Goal: Check status: Check status

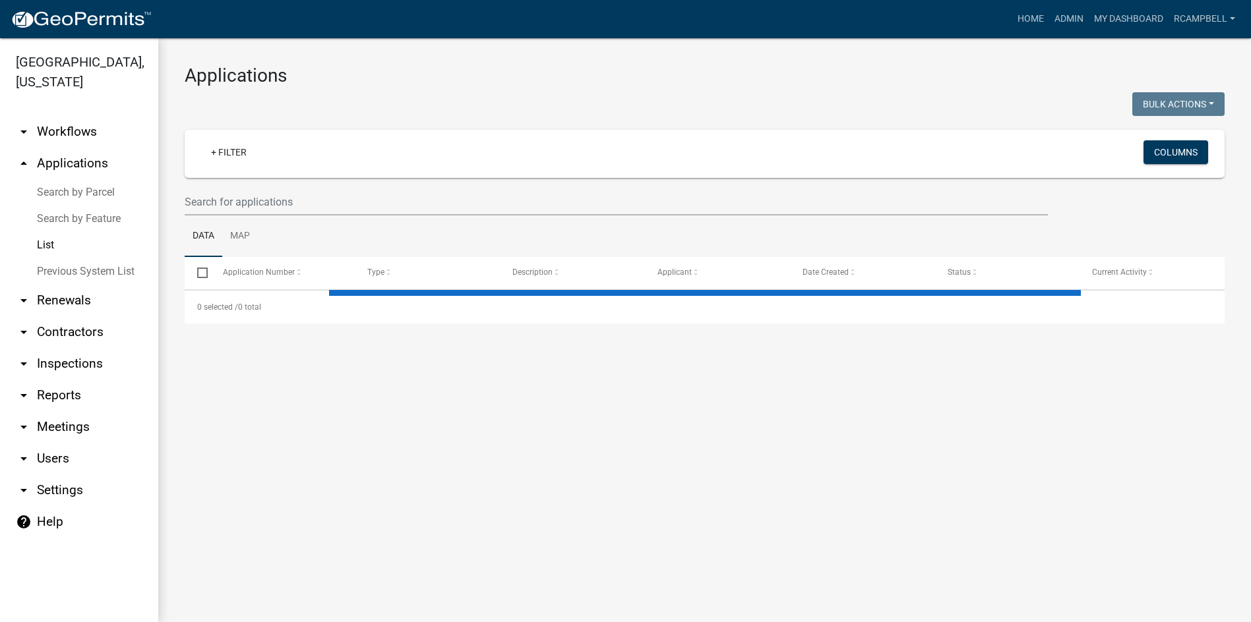
select select "3: 100"
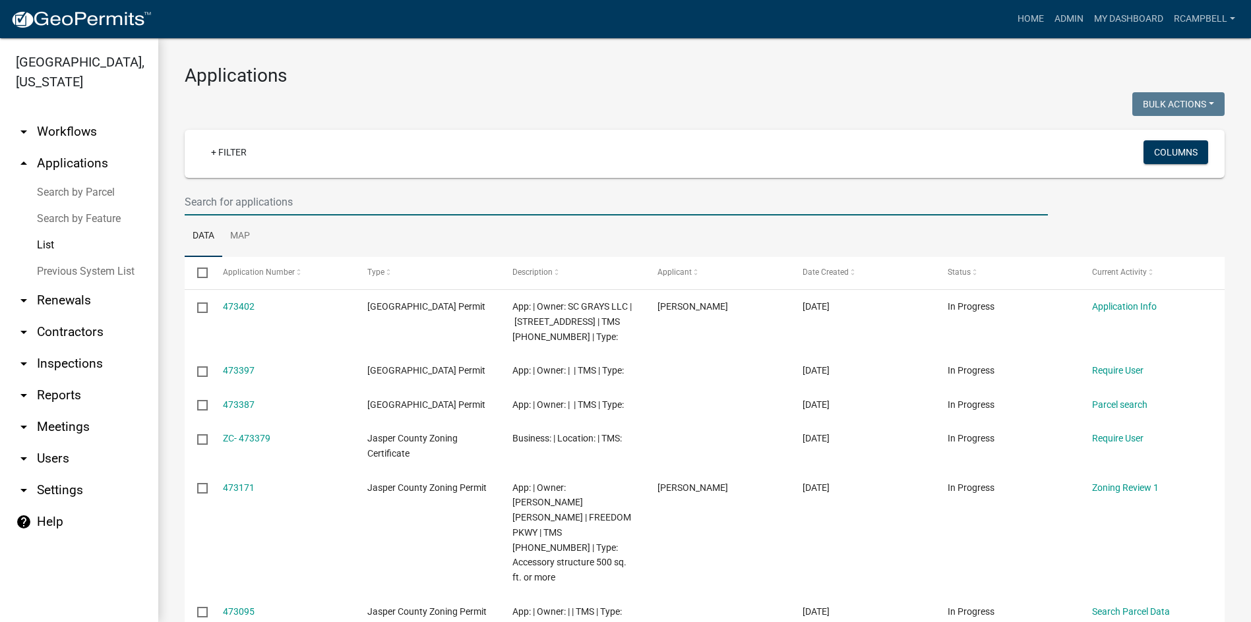
click at [255, 204] on input "text" at bounding box center [616, 202] width 863 height 27
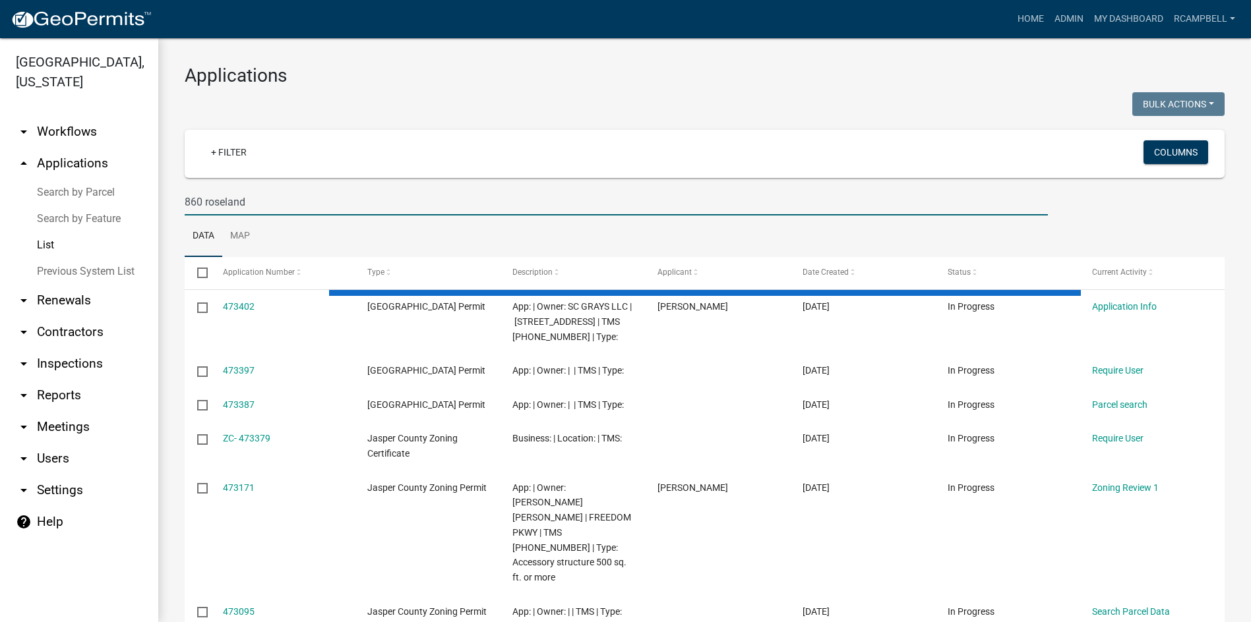
type input "860 roseland"
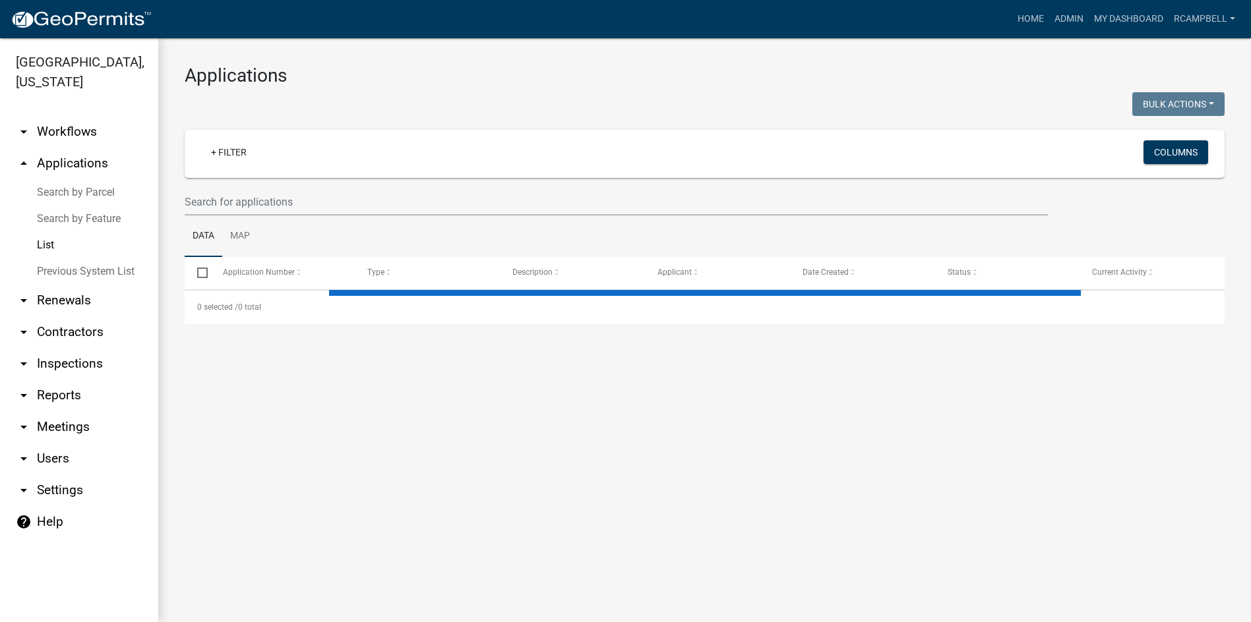
select select "3: 100"
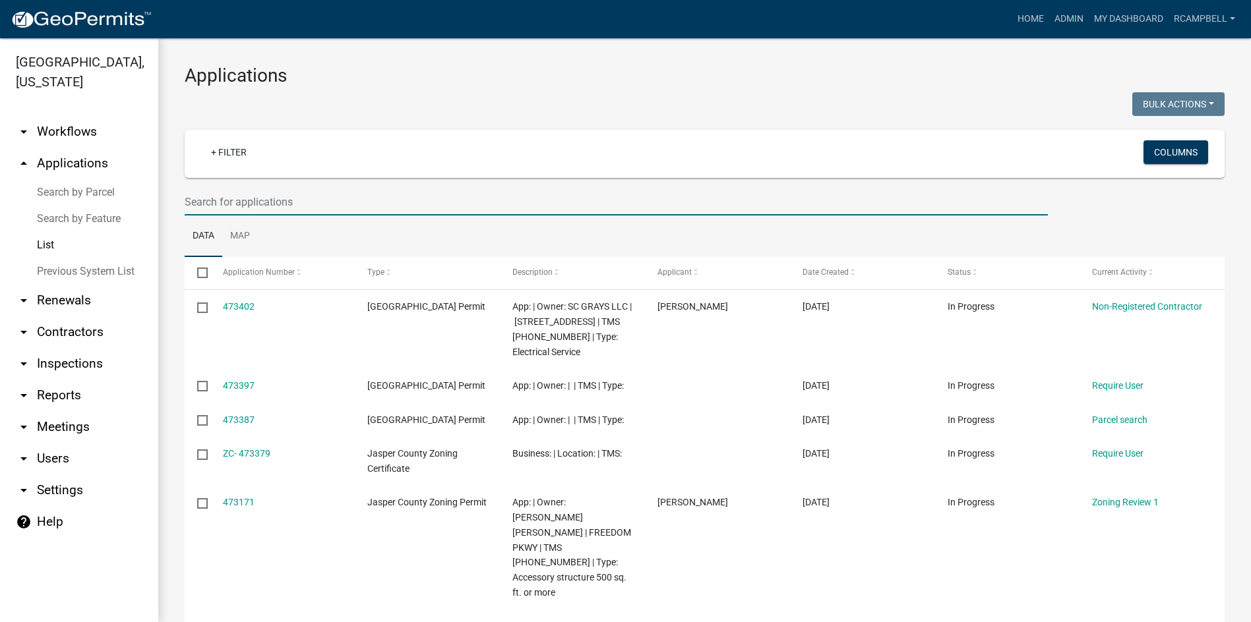
click at [202, 198] on input "text" at bounding box center [616, 202] width 863 height 27
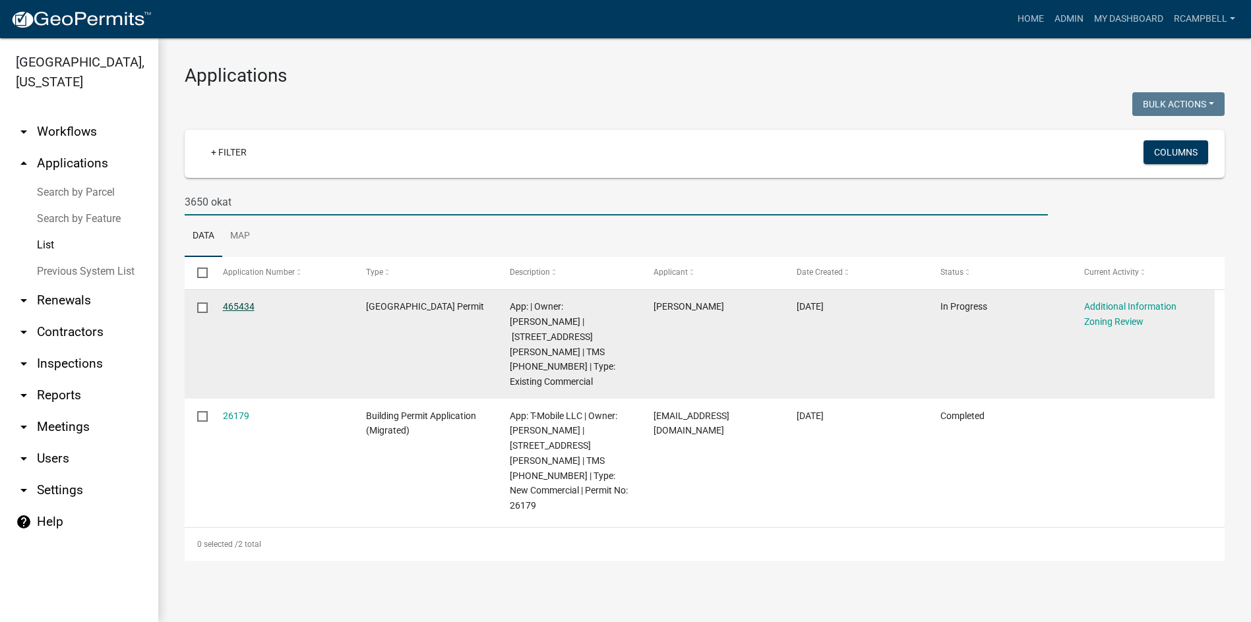
type input "3650 okat"
click at [236, 307] on link "465434" at bounding box center [239, 306] width 32 height 11
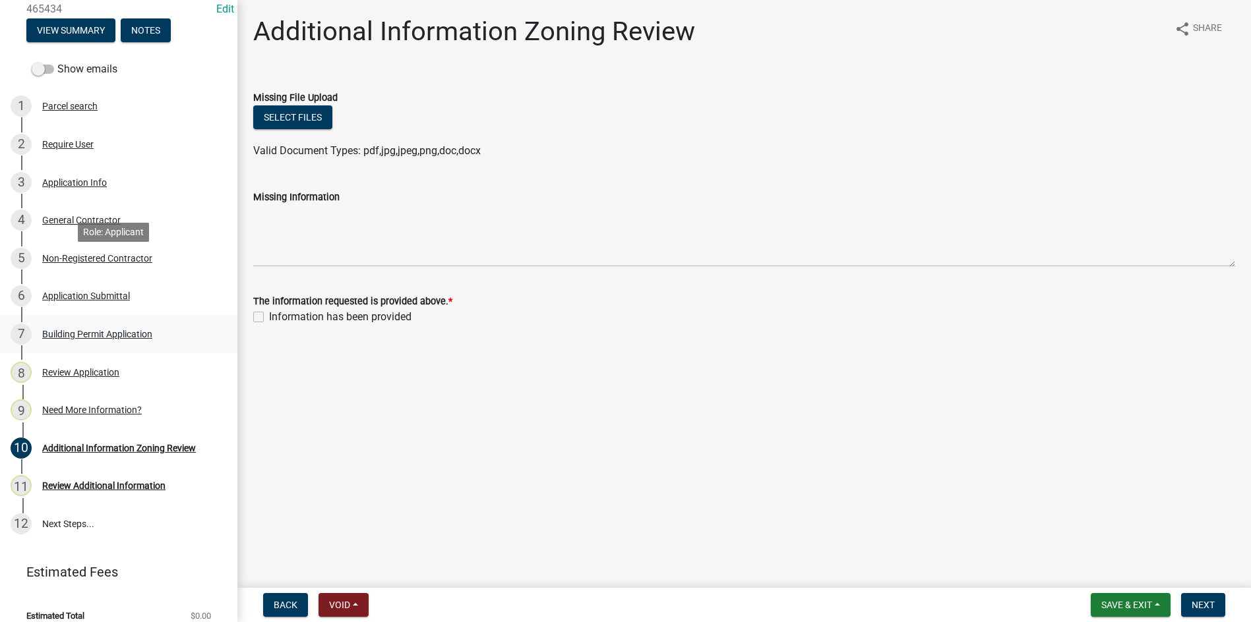
scroll to position [181, 0]
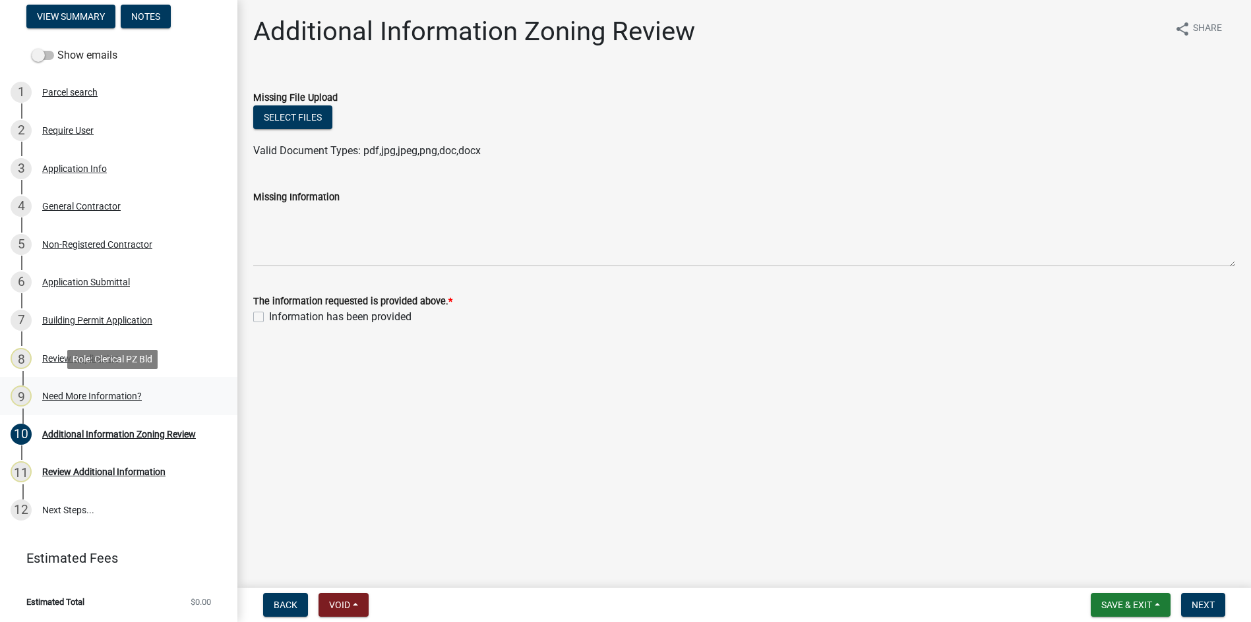
click at [97, 397] on div "Need More Information?" at bounding box center [92, 396] width 100 height 9
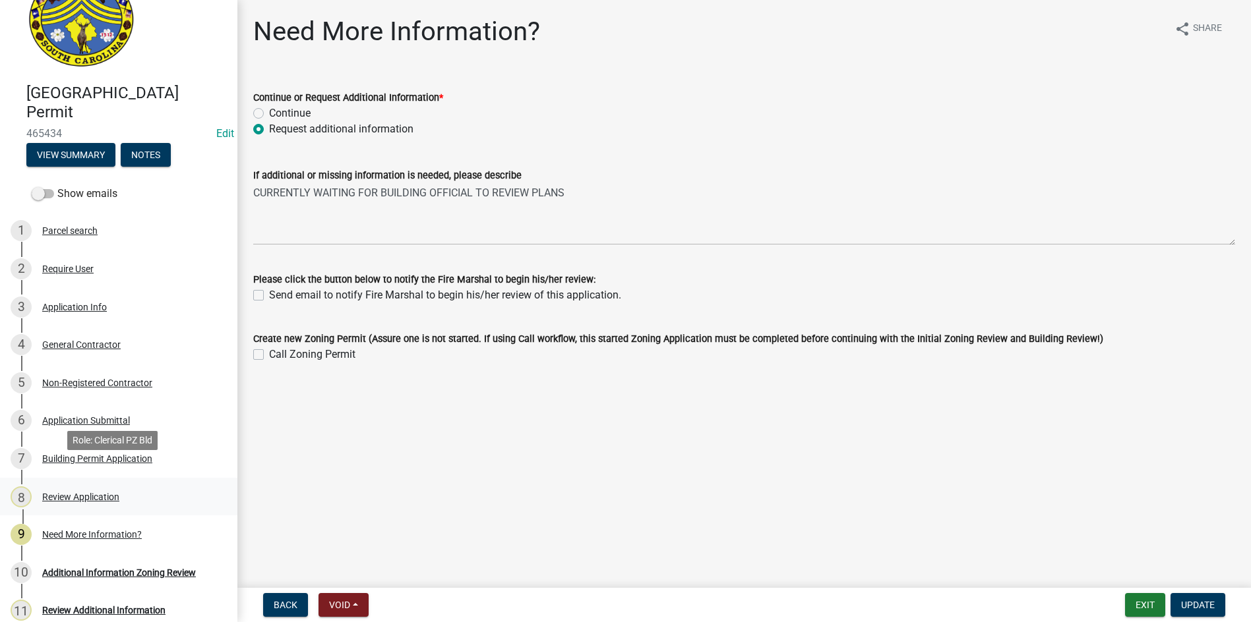
scroll to position [66, 0]
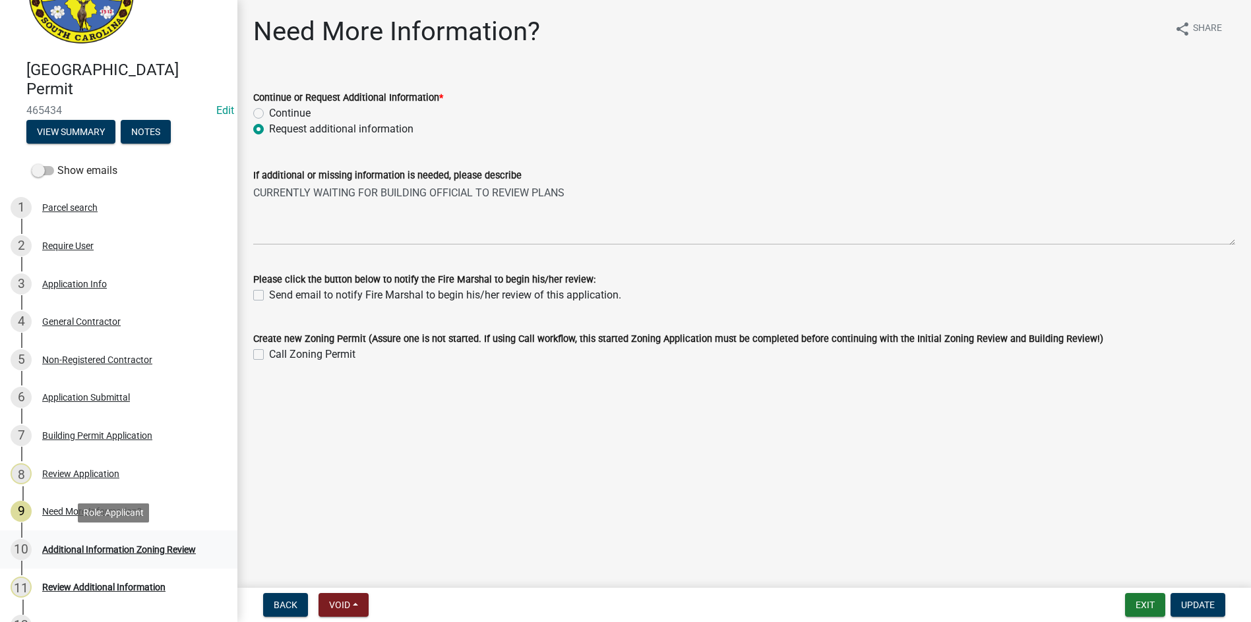
click at [87, 552] on div "Additional Information Zoning Review" at bounding box center [119, 549] width 154 height 9
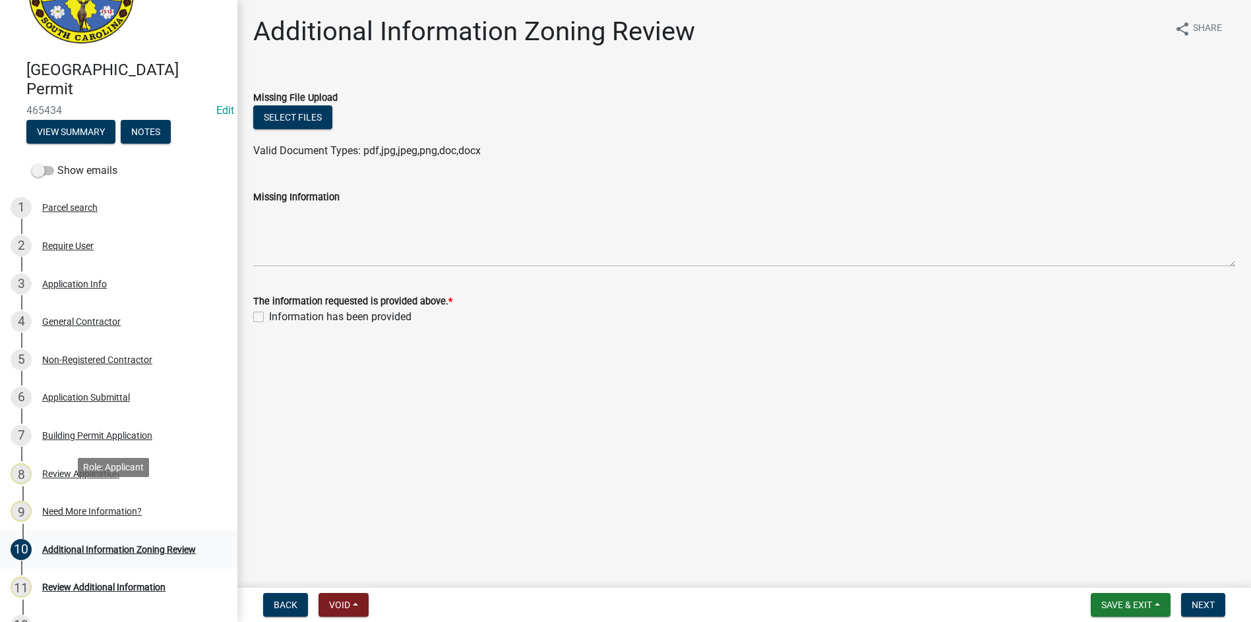
scroll to position [132, 0]
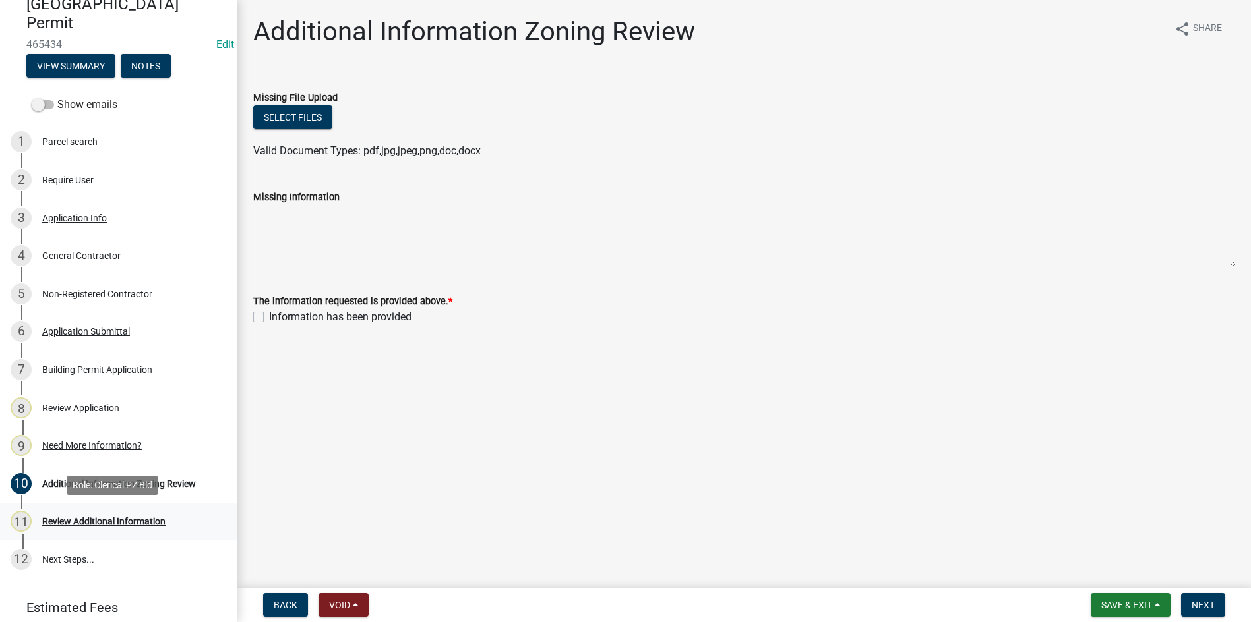
click at [90, 522] on div "Review Additional Information" at bounding box center [103, 521] width 123 height 9
click at [65, 444] on div "Need More Information?" at bounding box center [92, 445] width 100 height 9
